Goal: Task Accomplishment & Management: Manage account settings

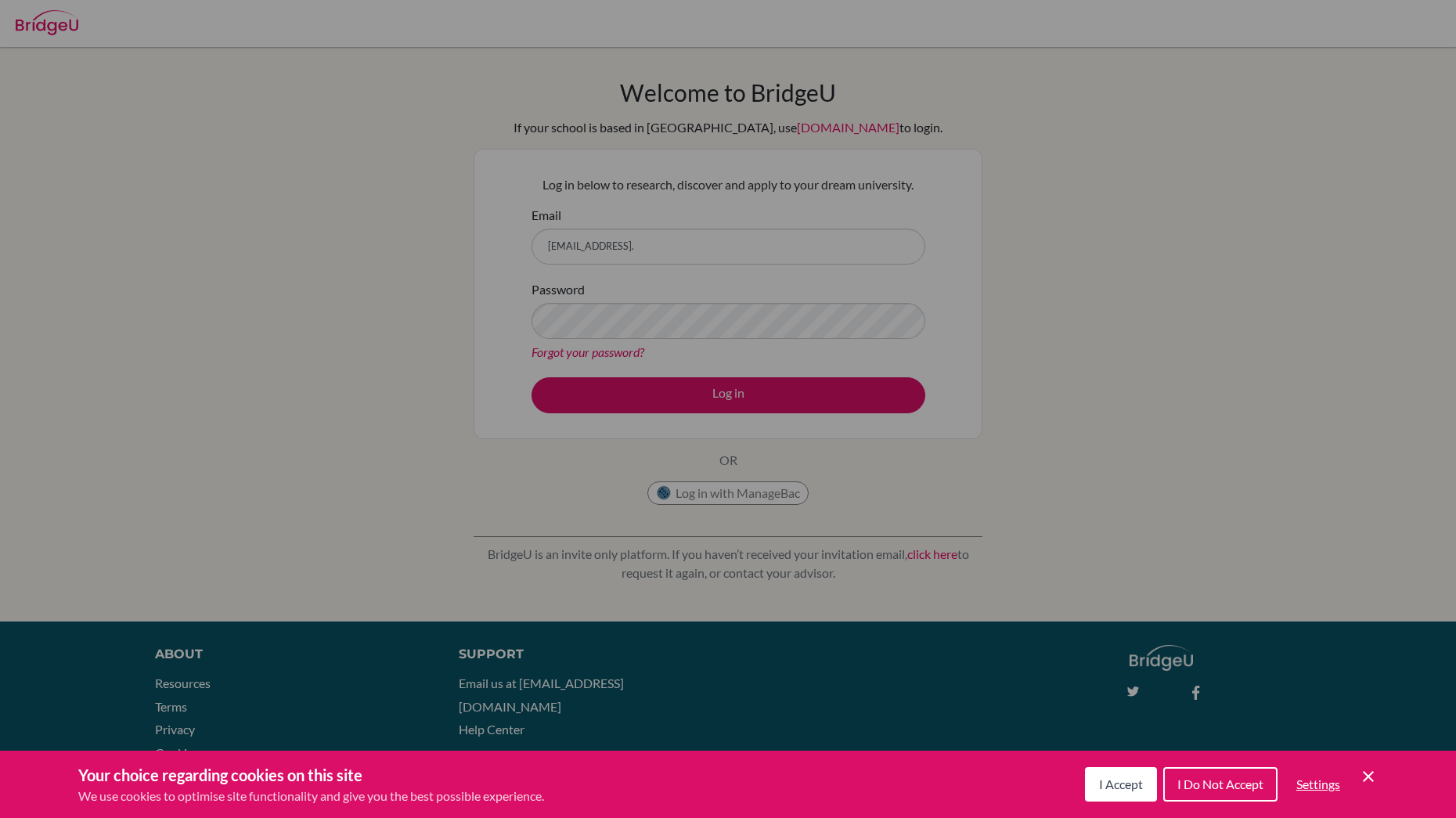
click at [1107, 778] on span "I Accept" at bounding box center [1120, 784] width 44 height 15
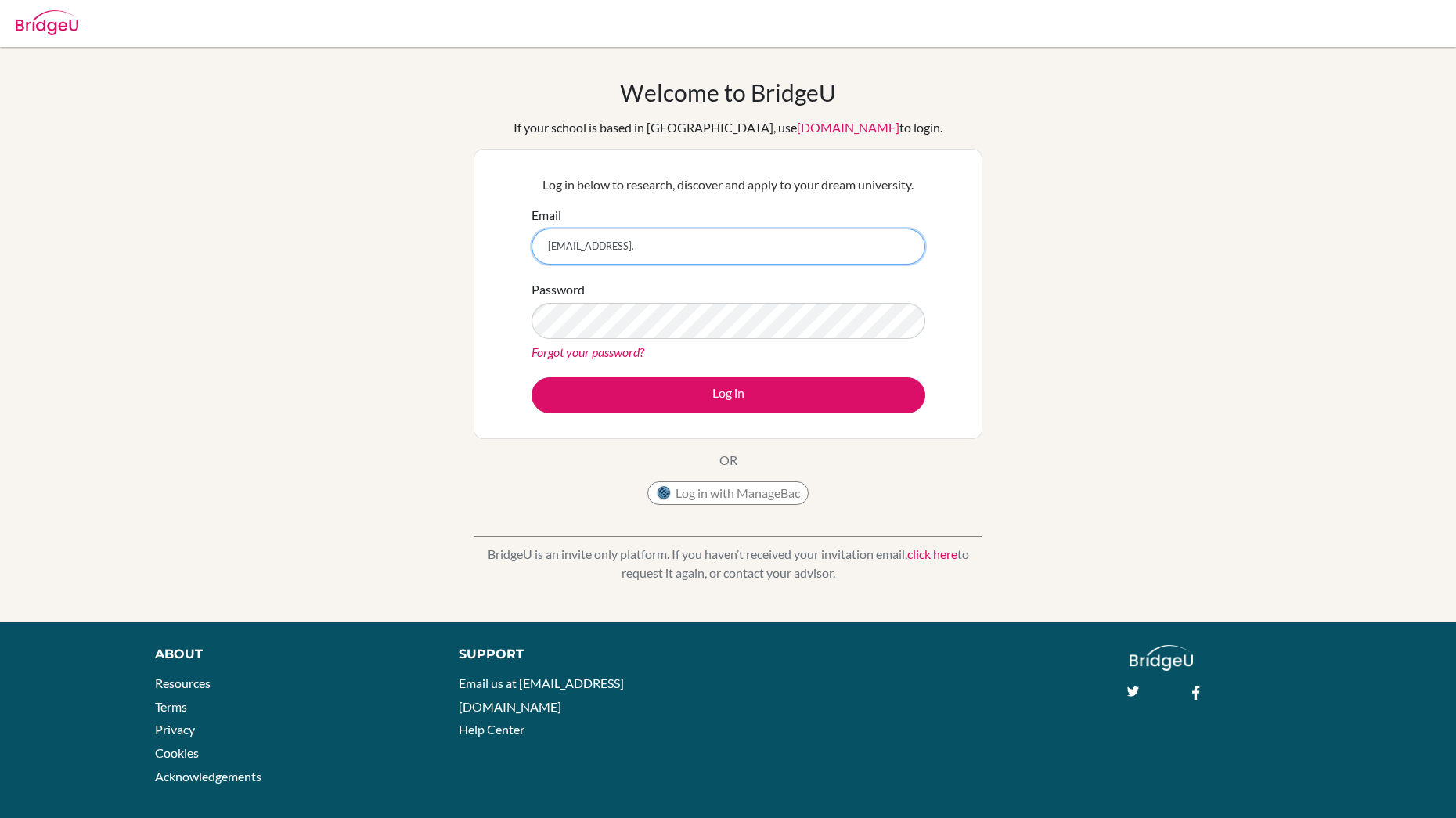
click at [655, 254] on input "itbtate@gmail." at bounding box center [728, 246] width 394 height 36
type input "[EMAIL_ADDRESS][DOMAIN_NAME]"
click at [531, 377] on button "Log in" at bounding box center [728, 395] width 394 height 36
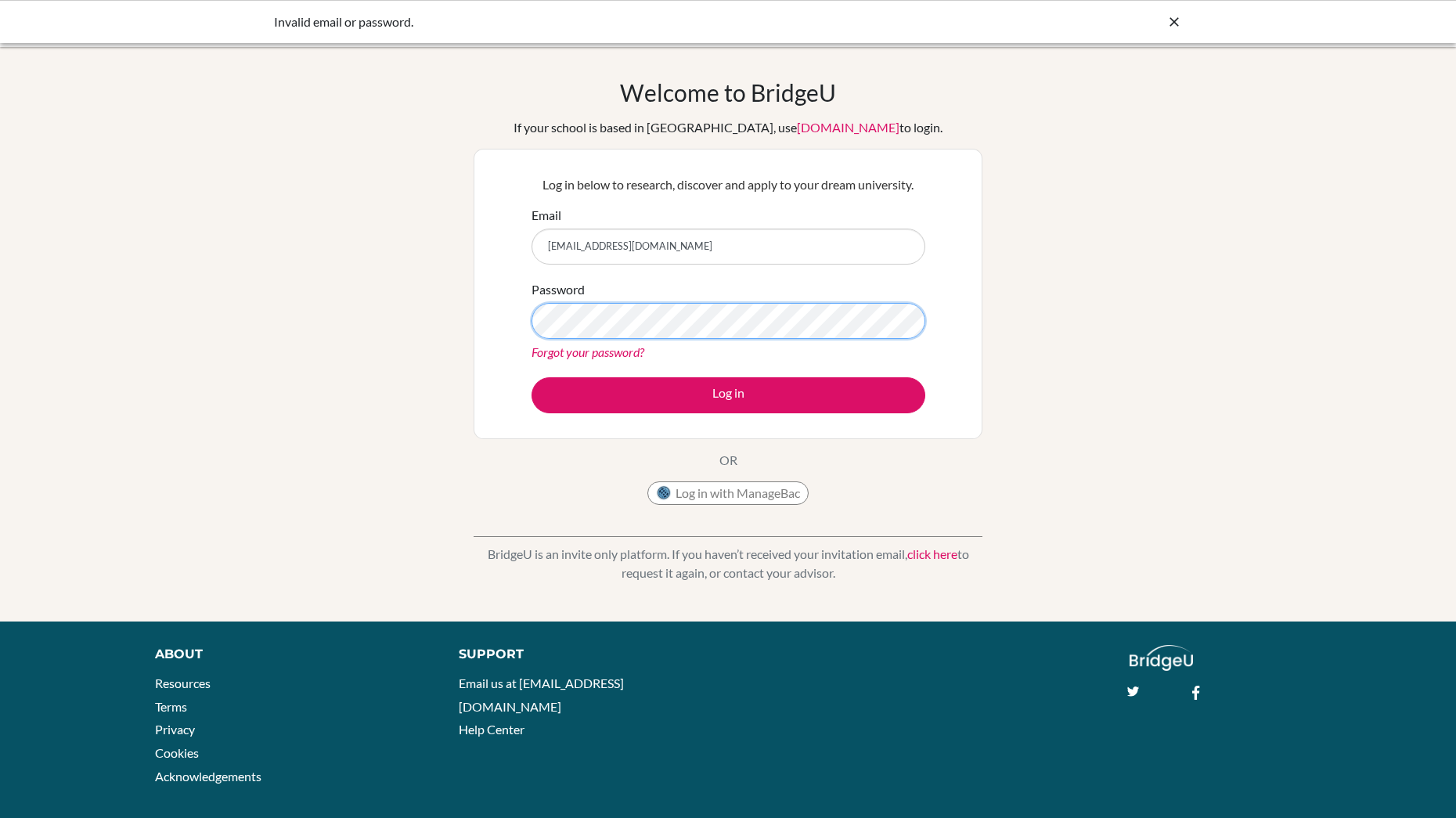
click at [531, 377] on button "Log in" at bounding box center [728, 395] width 394 height 36
